Goal: Navigation & Orientation: Find specific page/section

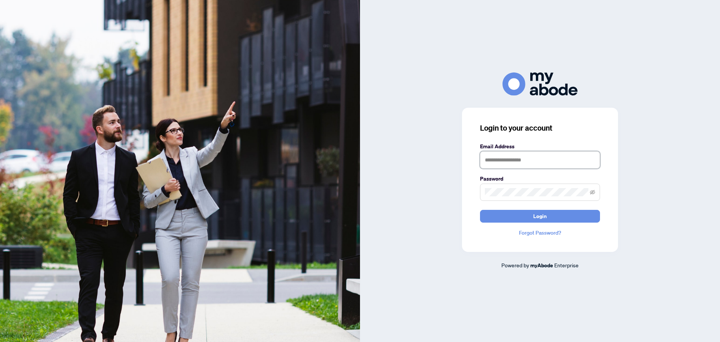
type input "**********"
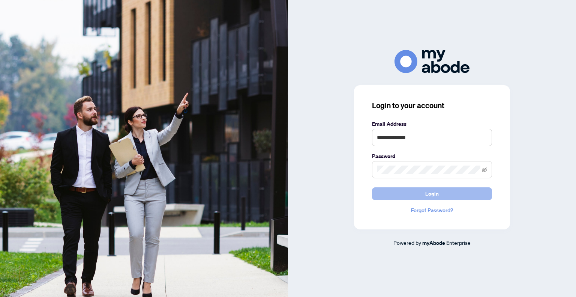
click at [445, 196] on button "Login" at bounding box center [432, 193] width 120 height 13
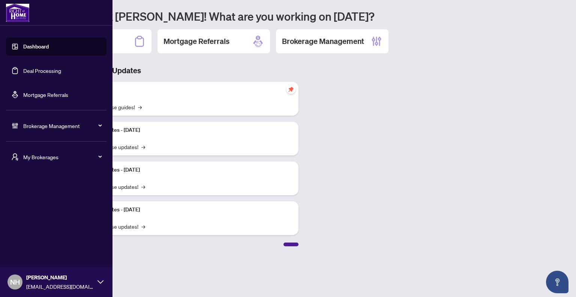
click at [57, 159] on span "My Brokerages" at bounding box center [62, 157] width 78 height 8
click at [34, 184] on span "[PERSON_NAME]" at bounding box center [58, 187] width 85 height 8
